Goal: Information Seeking & Learning: Learn about a topic

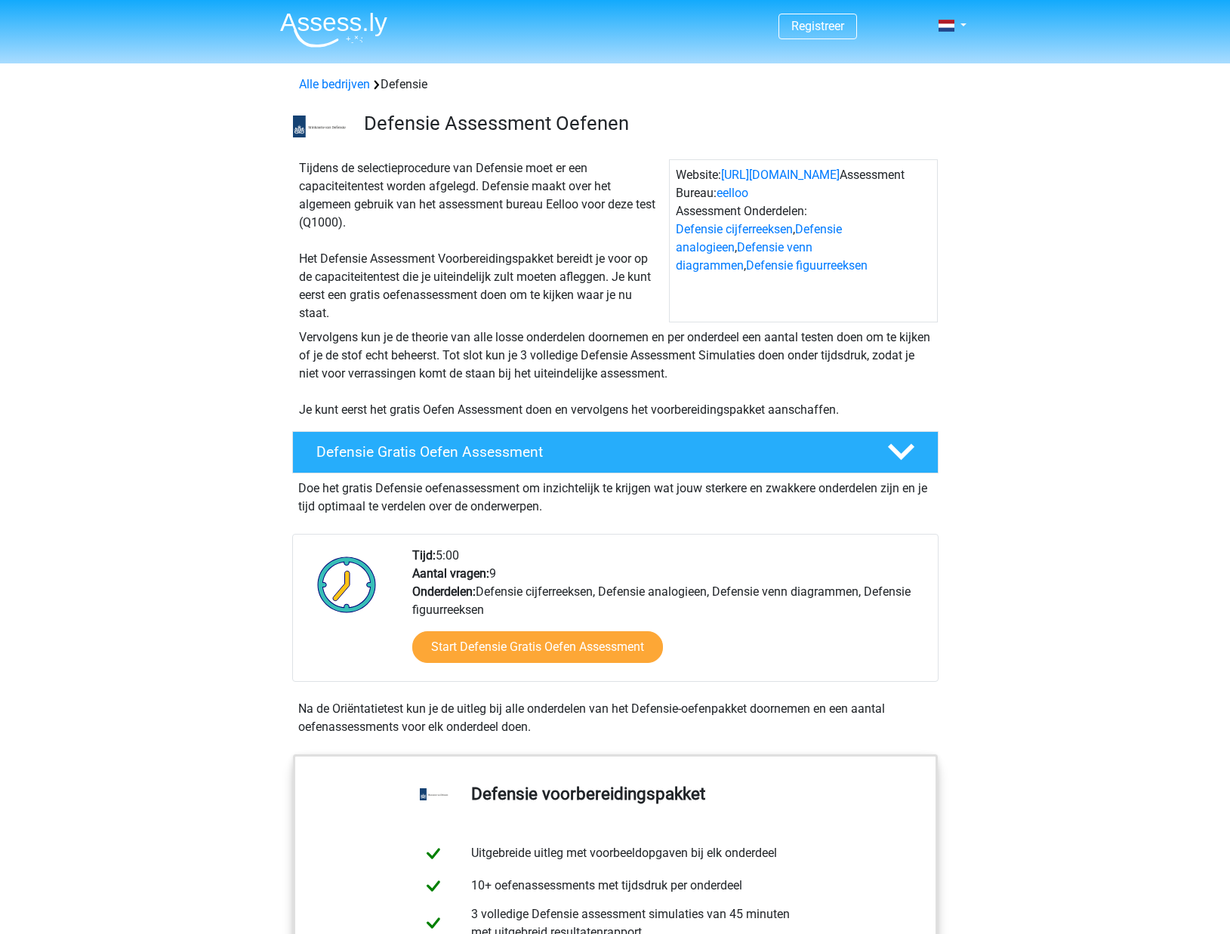
click at [332, 22] on img at bounding box center [333, 29] width 107 height 35
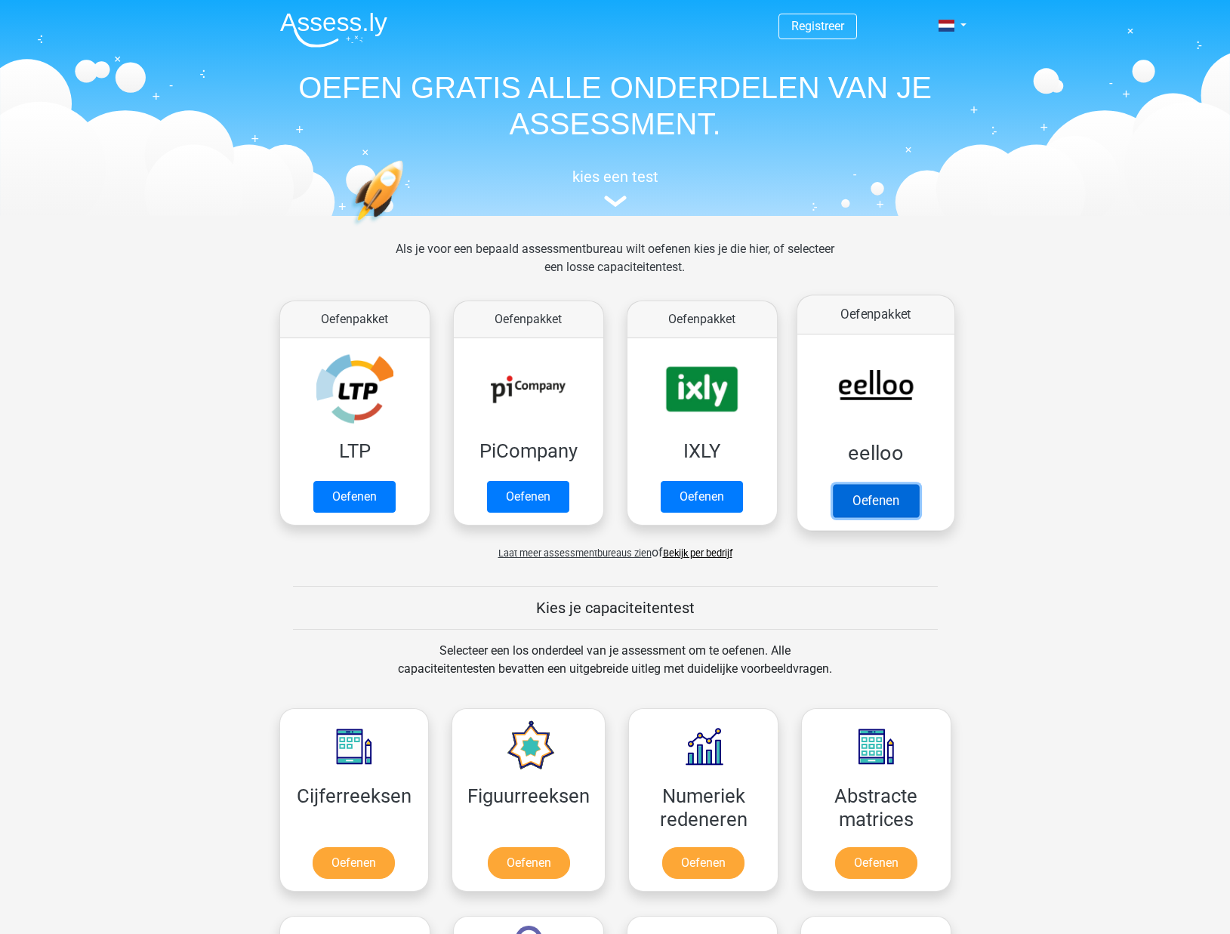
click at [879, 484] on link "Oefenen" at bounding box center [875, 500] width 86 height 33
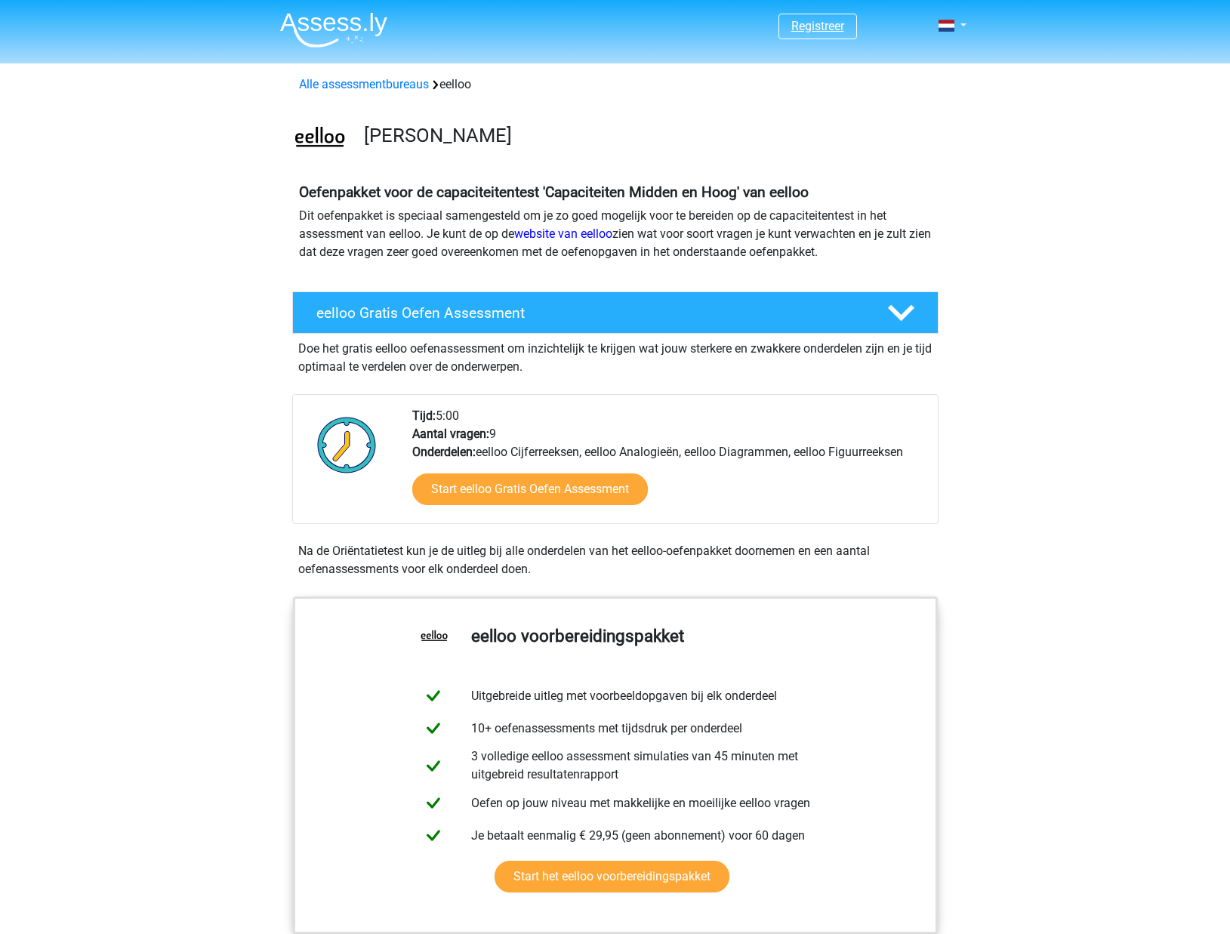
click at [824, 23] on link "Registreer" at bounding box center [817, 26] width 53 height 14
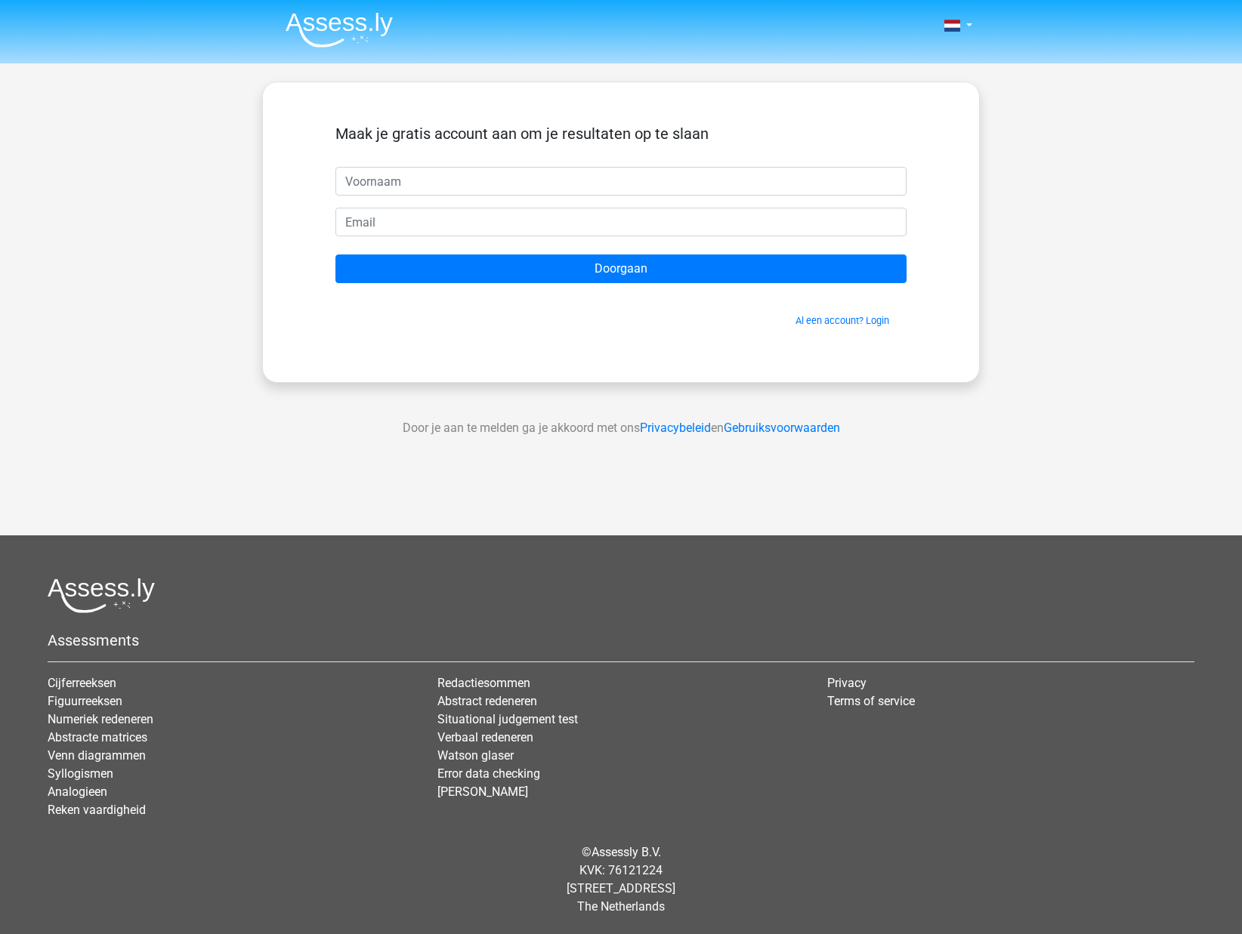
click at [838, 313] on span "Al een account? Login" at bounding box center [620, 320] width 559 height 14
click at [838, 321] on link "Al een account? Login" at bounding box center [842, 320] width 94 height 11
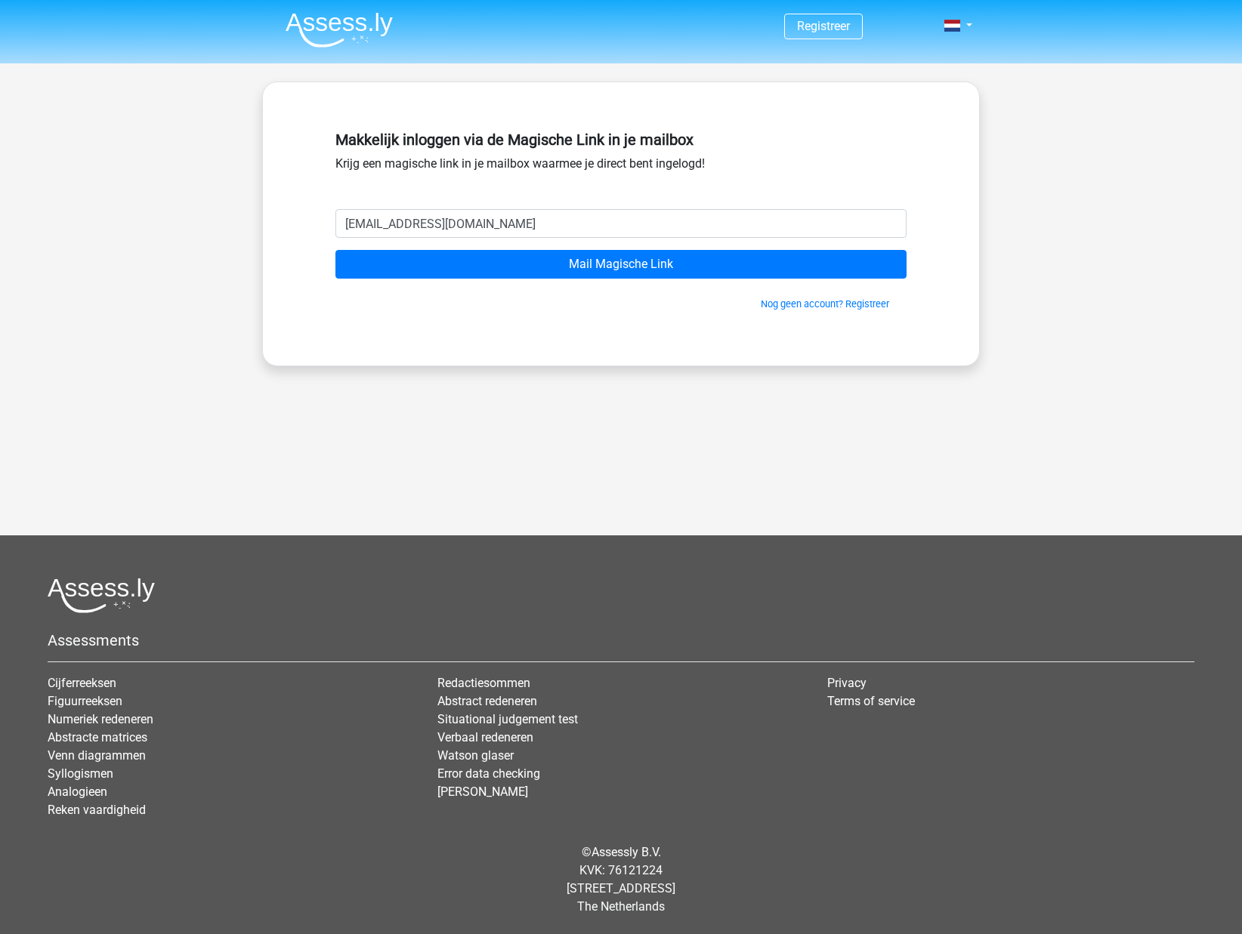
type input "[EMAIL_ADDRESS][DOMAIN_NAME]"
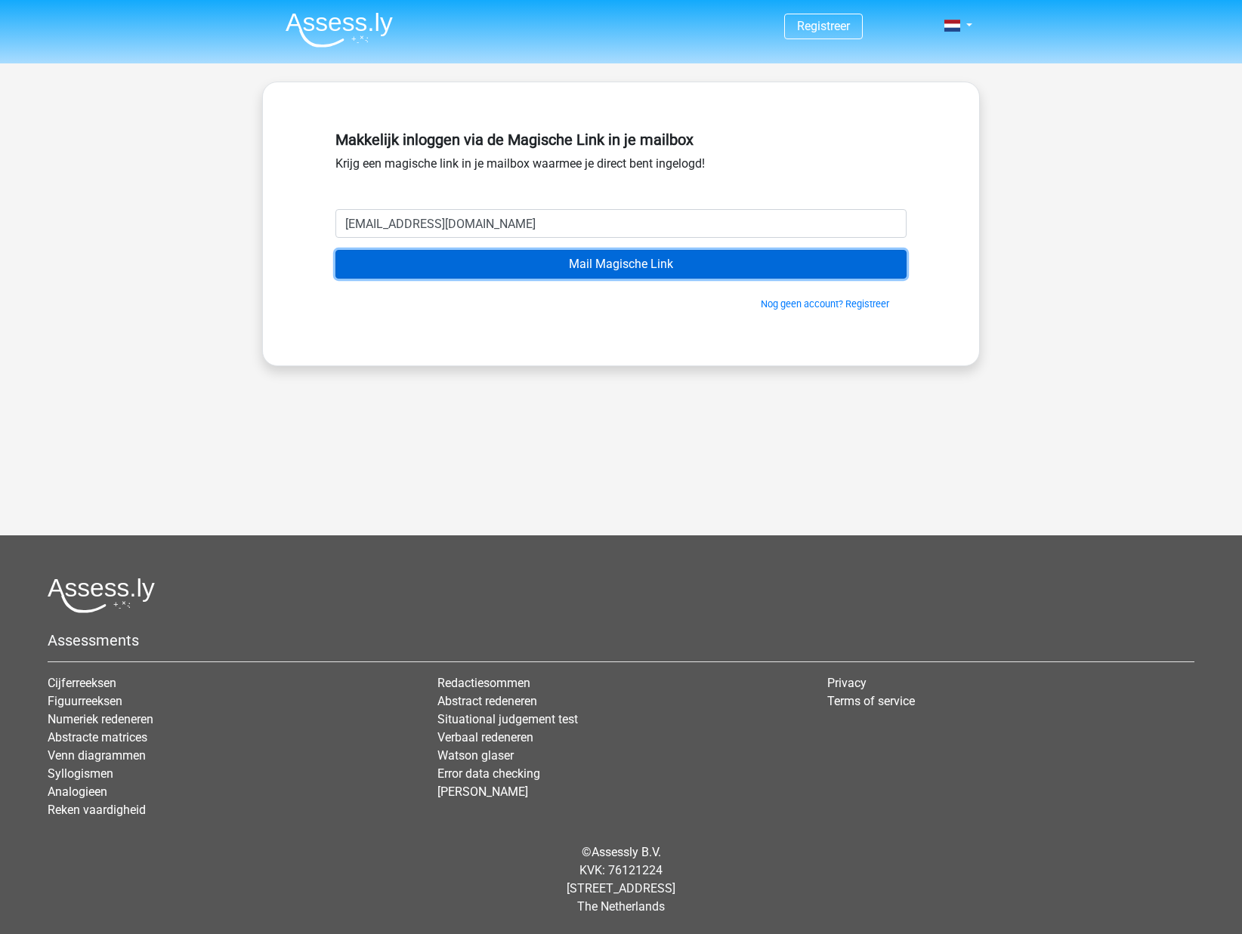
click at [571, 267] on input "Mail Magische Link" at bounding box center [620, 264] width 571 height 29
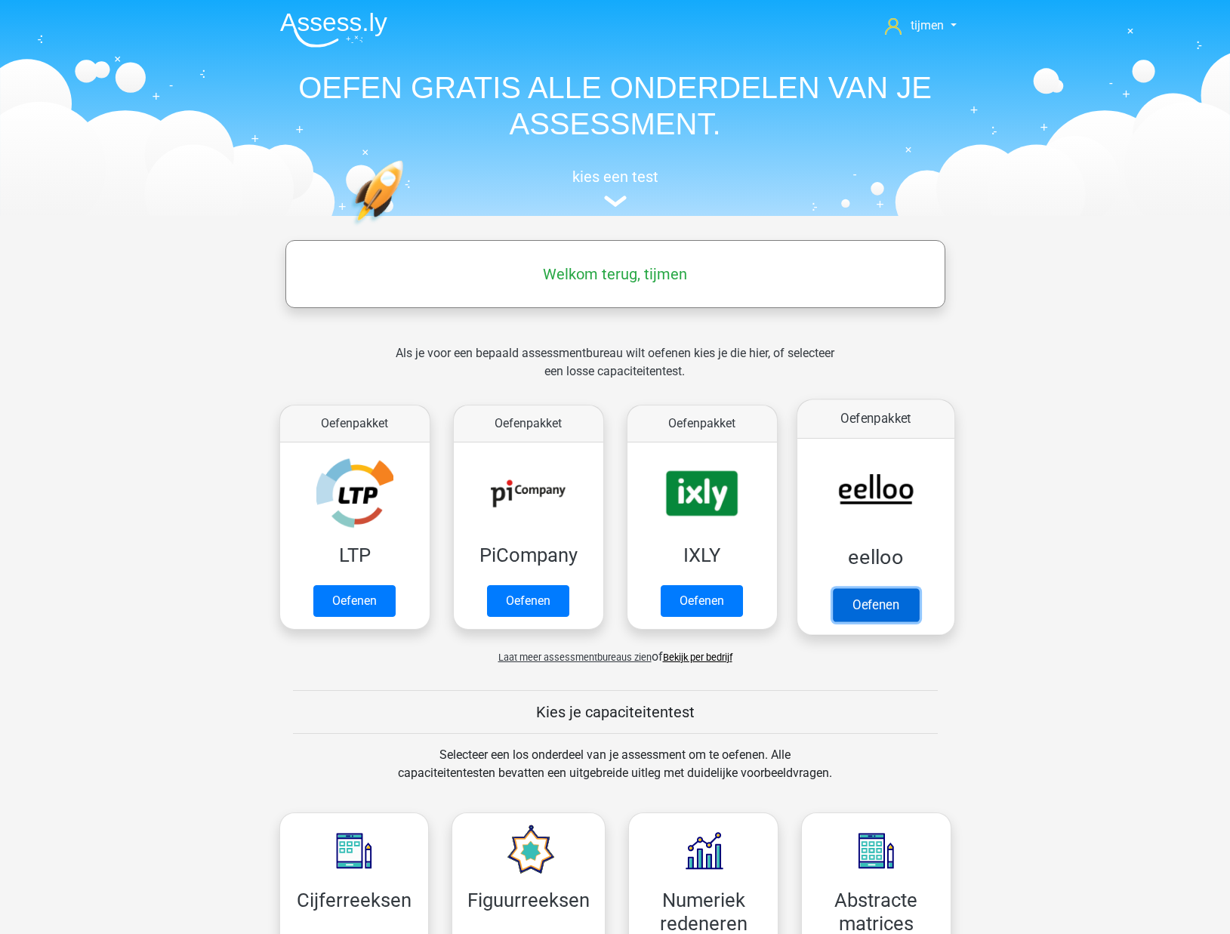
click at [844, 588] on link "Oefenen" at bounding box center [875, 604] width 86 height 33
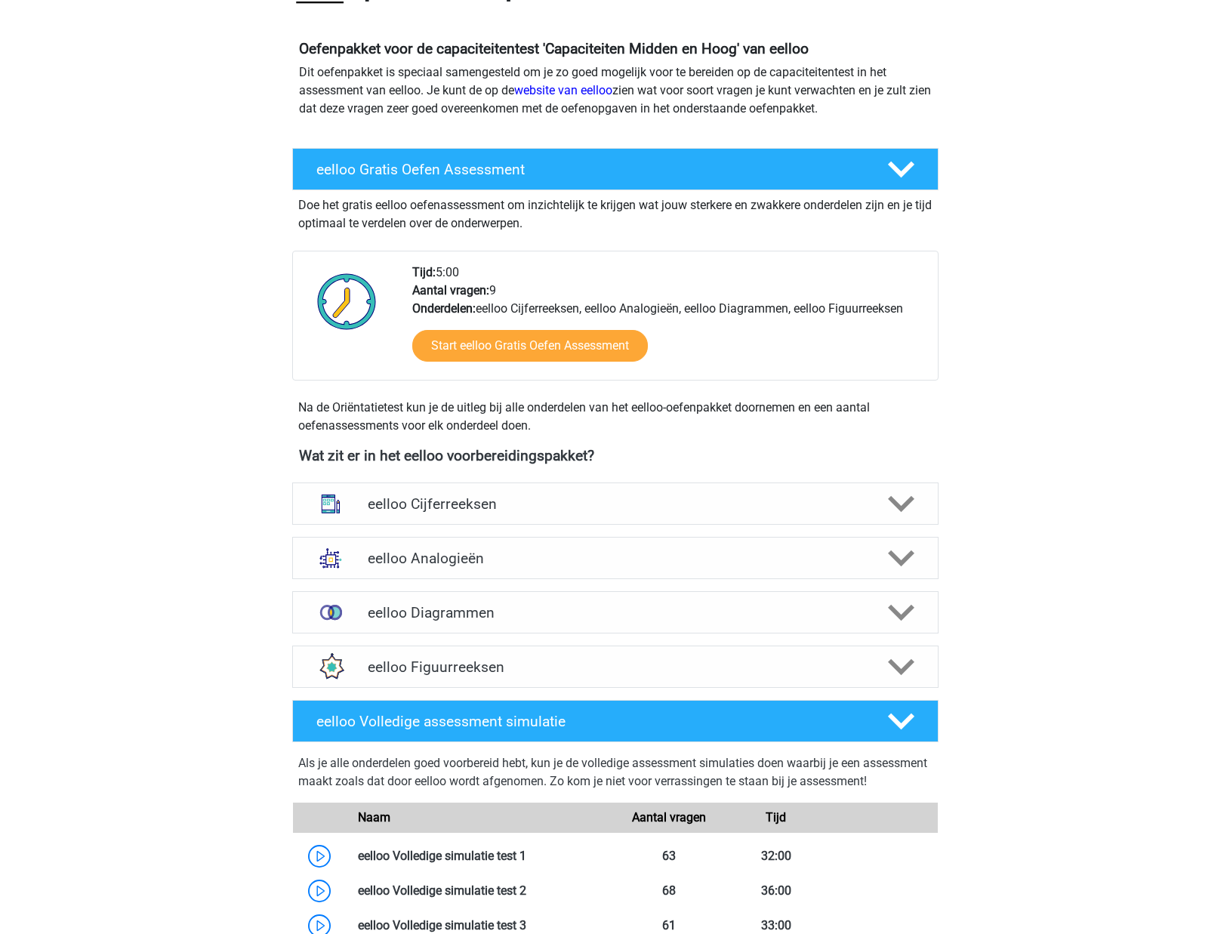
scroll to position [146, 0]
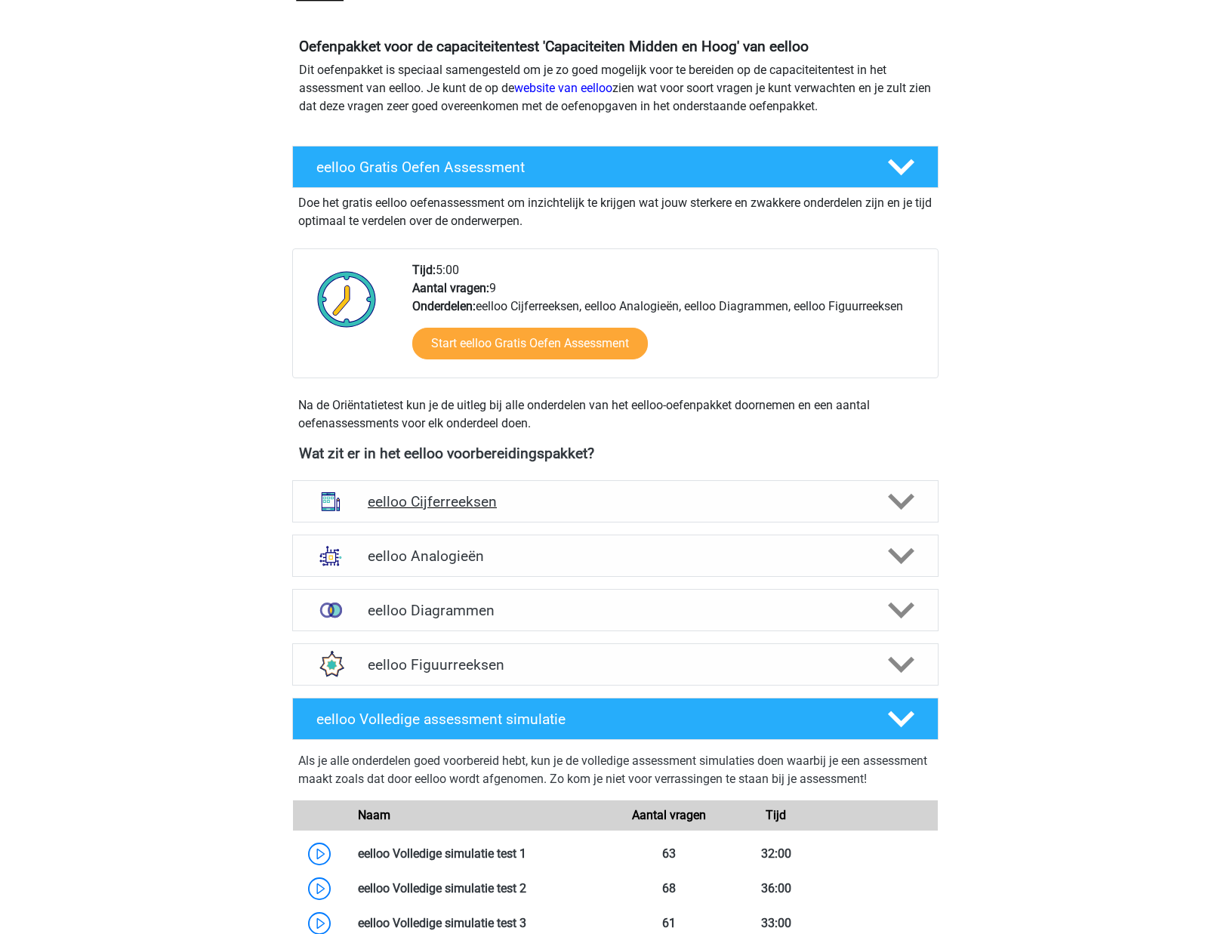
click at [832, 508] on h4 "eelloo Cijferreeksen" at bounding box center [615, 501] width 495 height 17
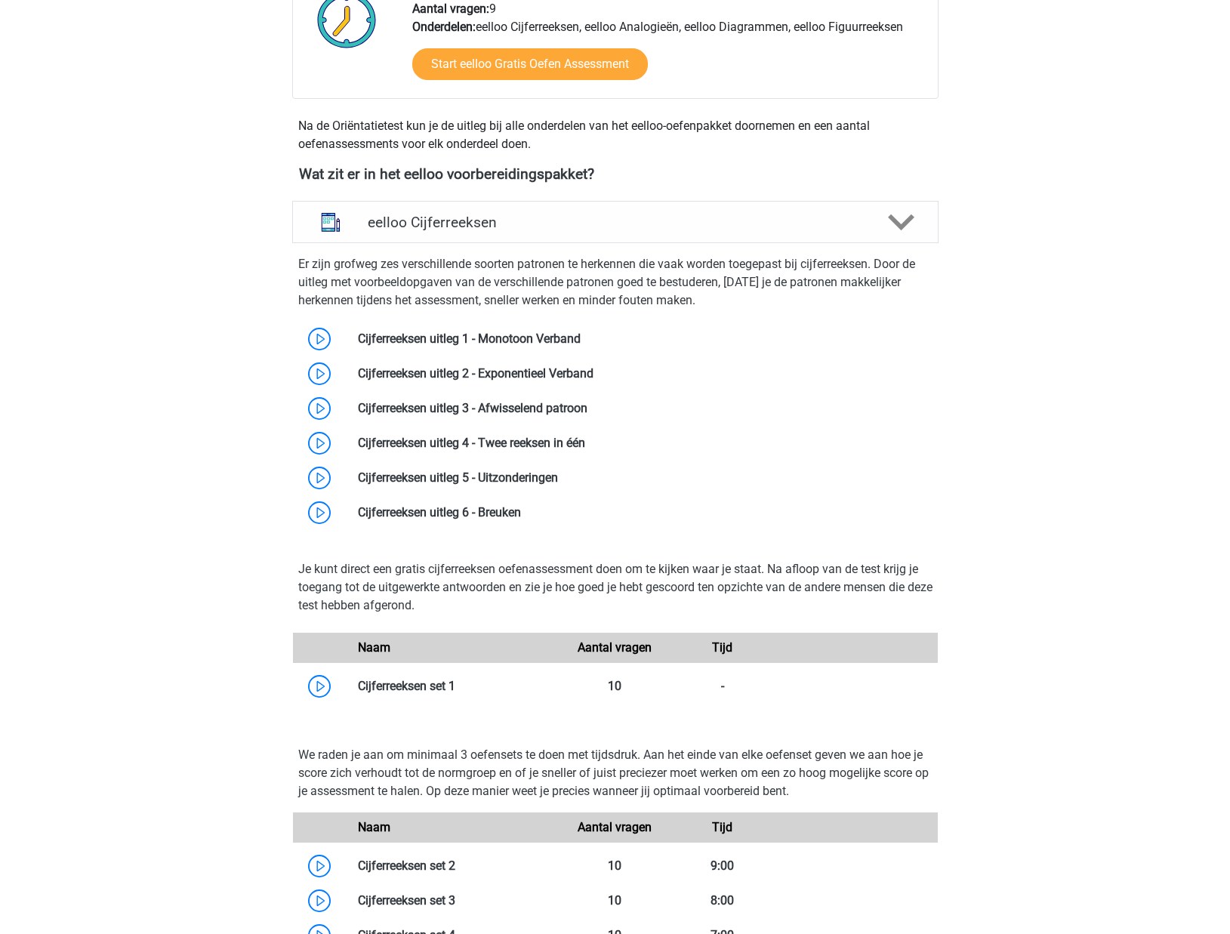
scroll to position [424, 0]
click at [581, 342] on link at bounding box center [581, 339] width 0 height 14
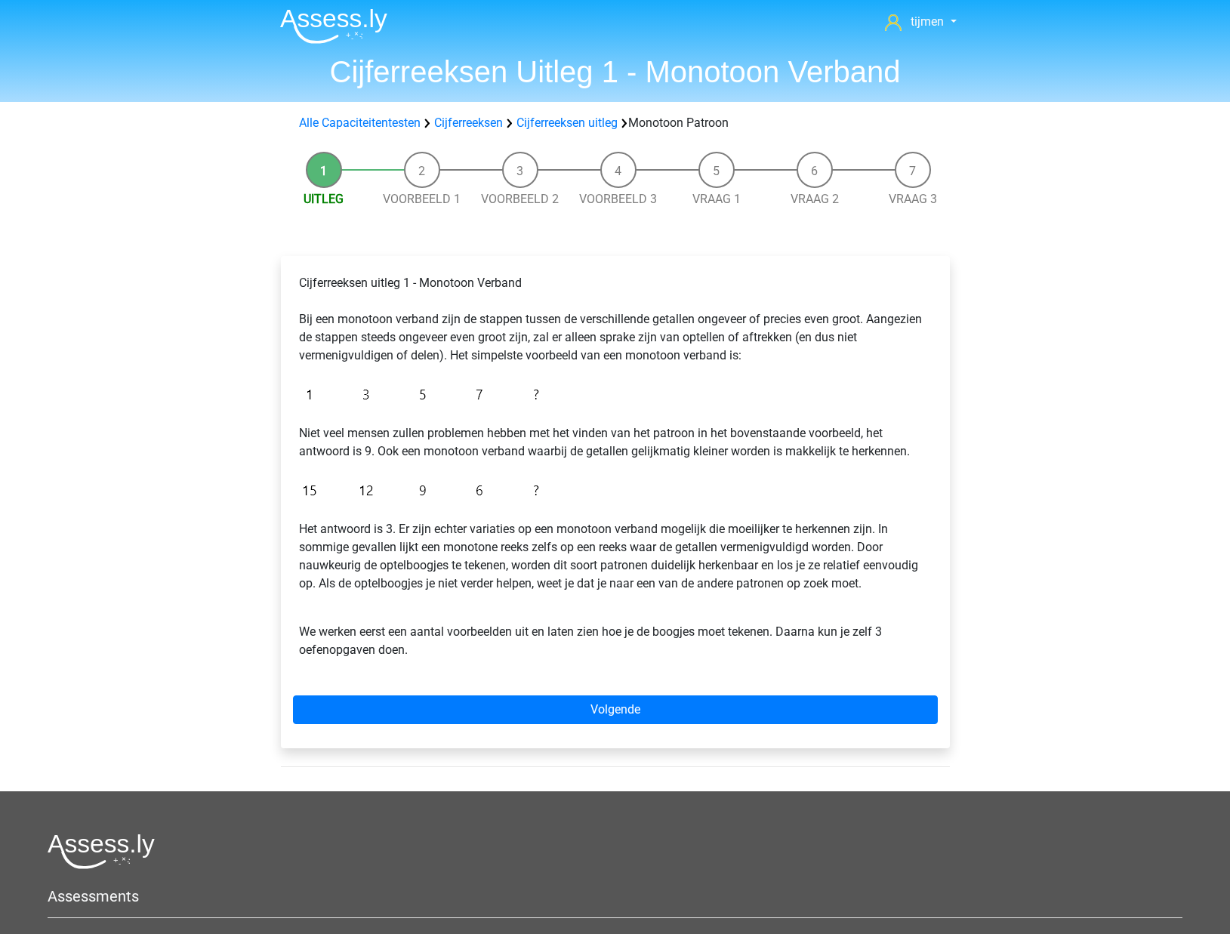
scroll to position [5, 0]
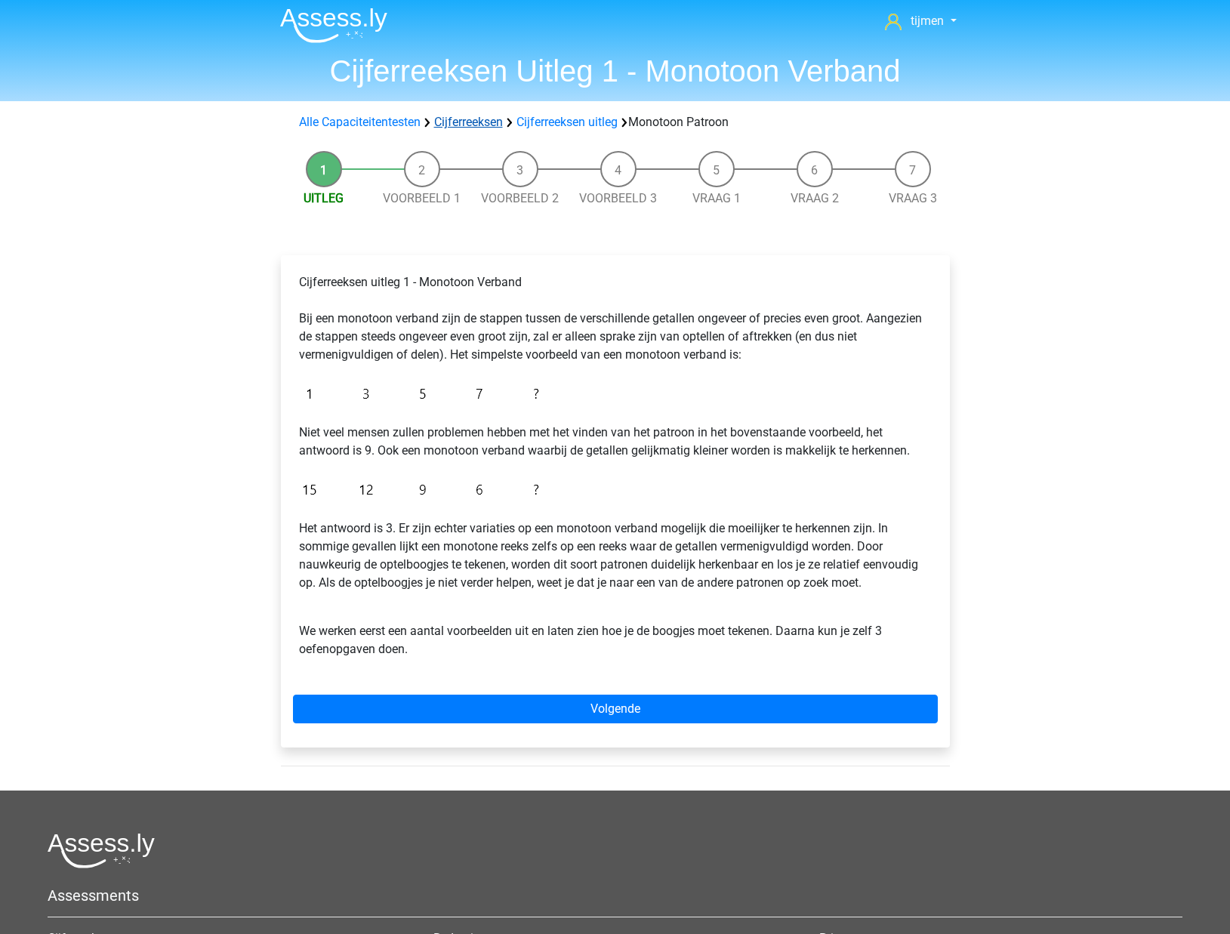
click at [492, 120] on link "Cijferreeksen" at bounding box center [468, 122] width 69 height 14
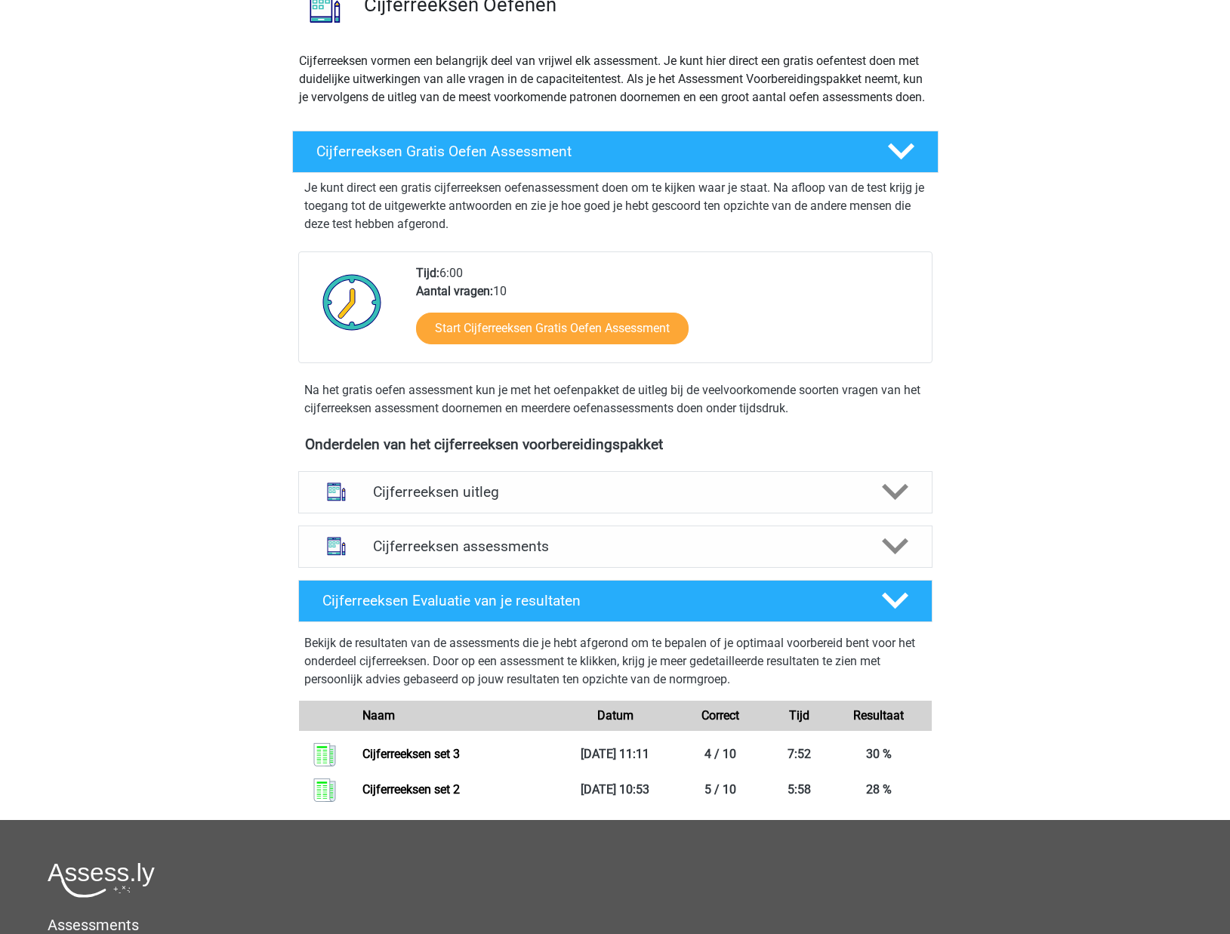
scroll to position [134, 0]
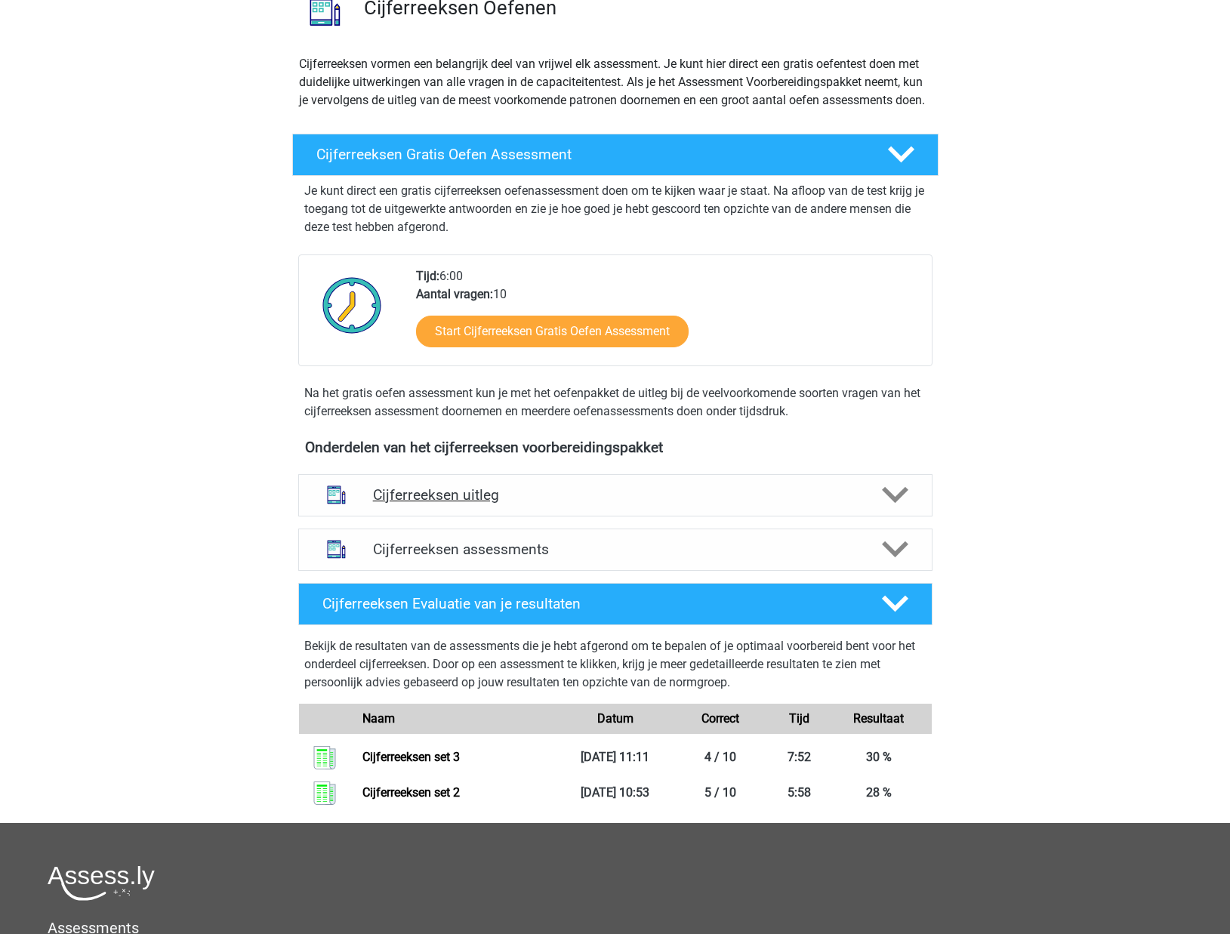
click at [592, 504] on h4 "Cijferreeksen uitleg" at bounding box center [615, 494] width 485 height 17
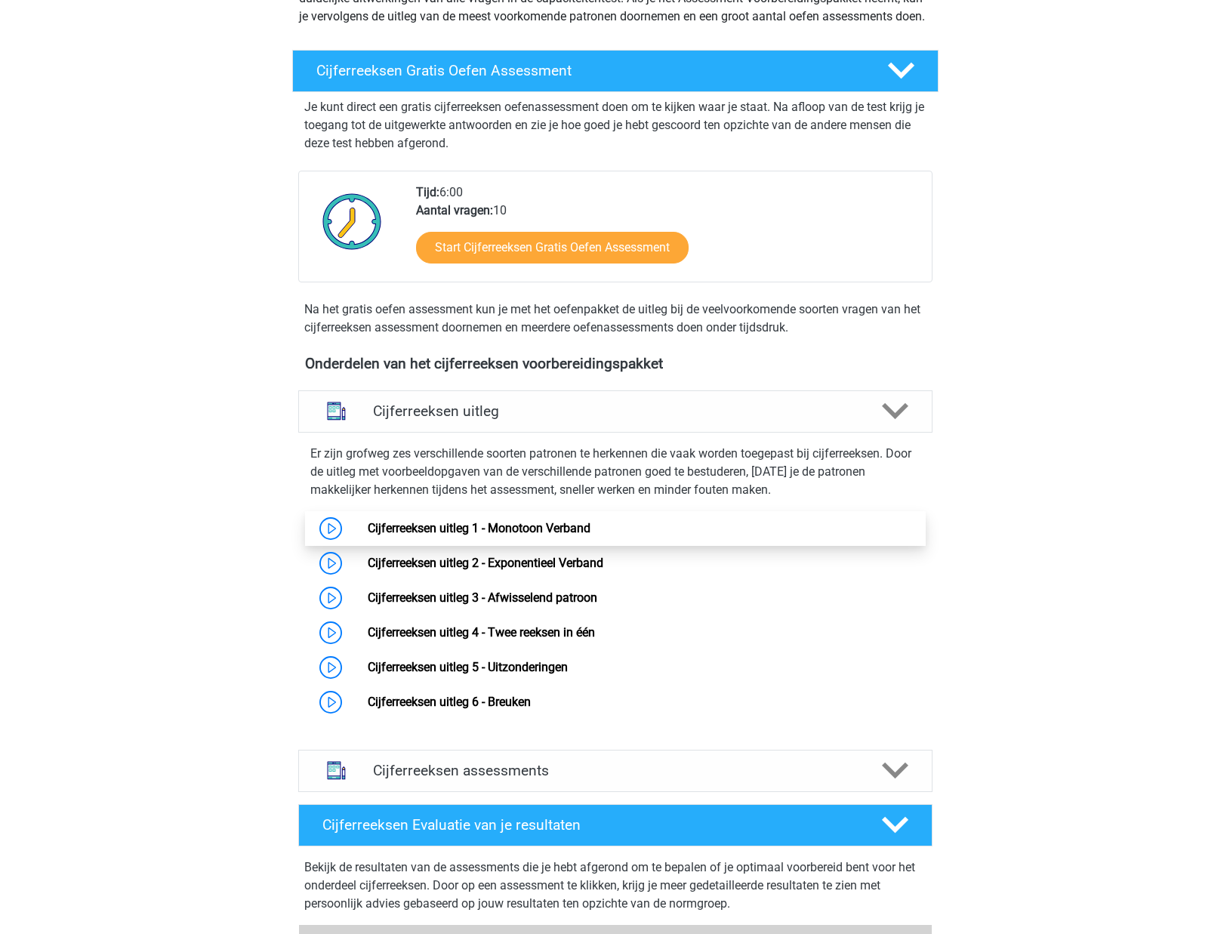
scroll to position [218, 0]
click at [452, 535] on link "Cijferreeksen uitleg 1 - Monotoon Verband" at bounding box center [479, 527] width 223 height 14
